Goal: Information Seeking & Learning: Learn about a topic

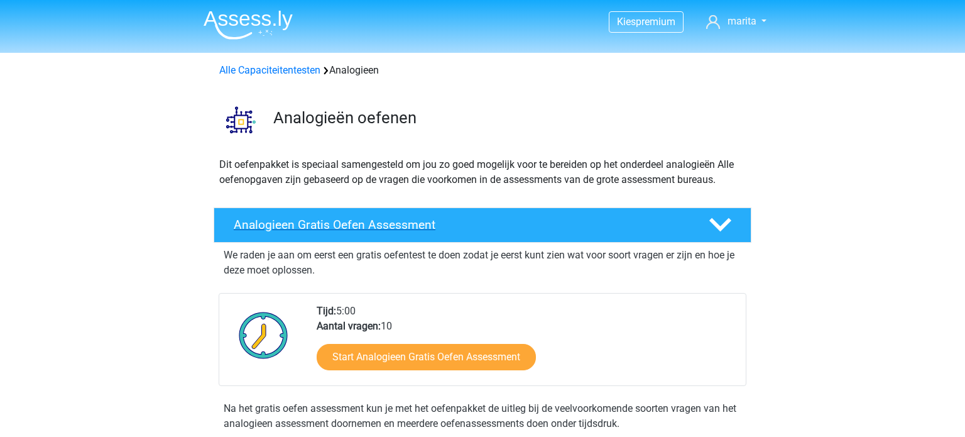
click at [325, 229] on h4 "Analogieen Gratis Oefen Assessment" at bounding box center [461, 224] width 455 height 14
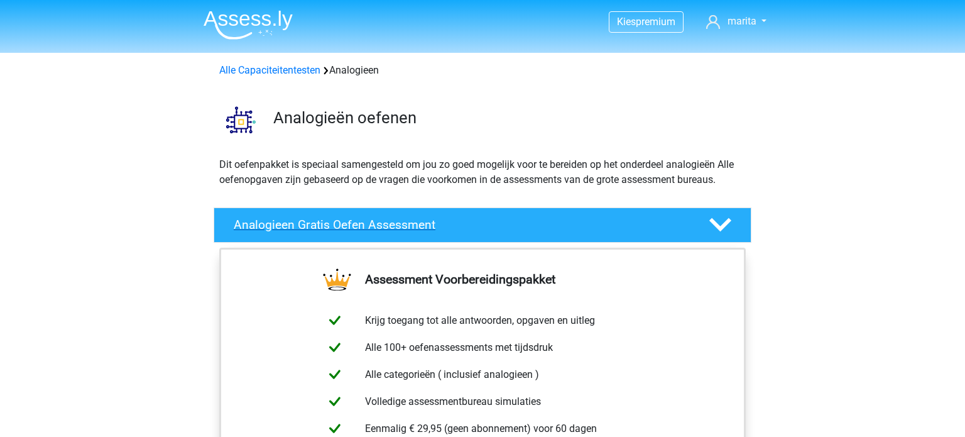
click at [714, 216] on icon at bounding box center [720, 225] width 22 height 22
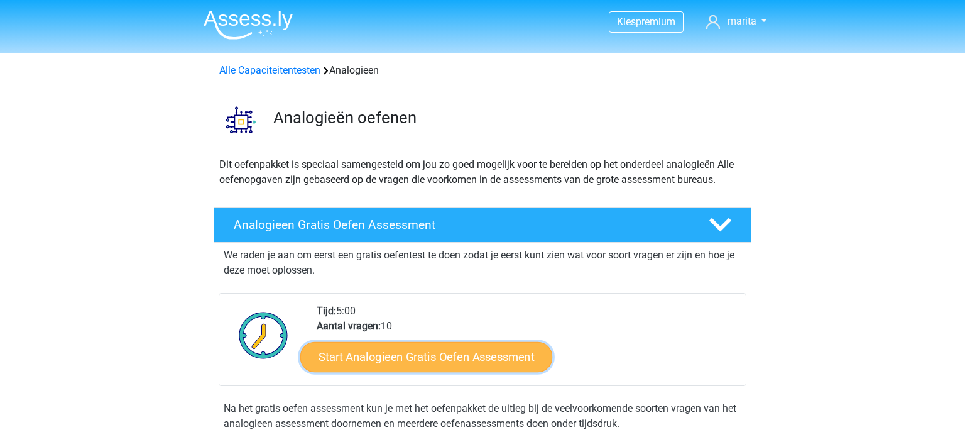
click at [450, 358] on link "Start Analogieen Gratis Oefen Assessment" at bounding box center [426, 356] width 252 height 30
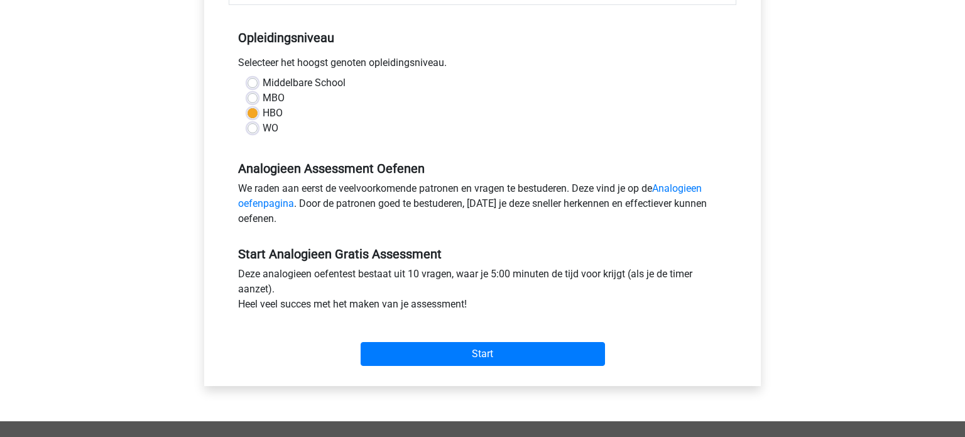
scroll to position [249, 0]
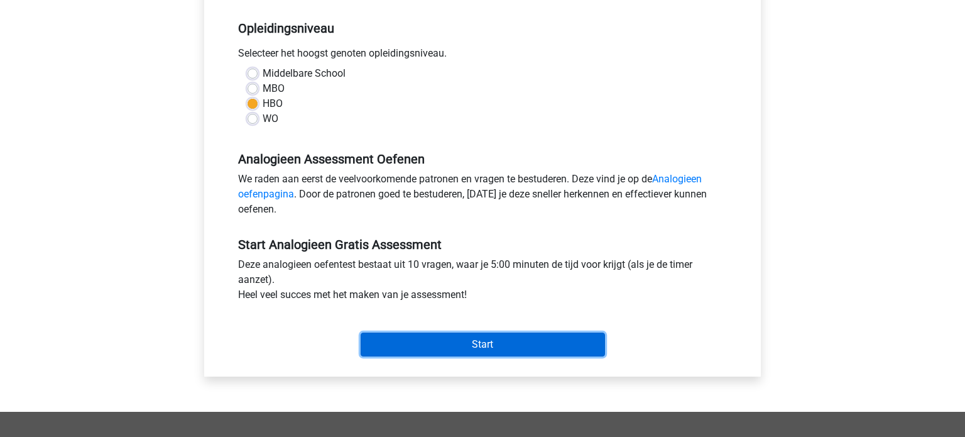
click at [530, 349] on input "Start" at bounding box center [483, 344] width 244 height 24
